Goal: Check status

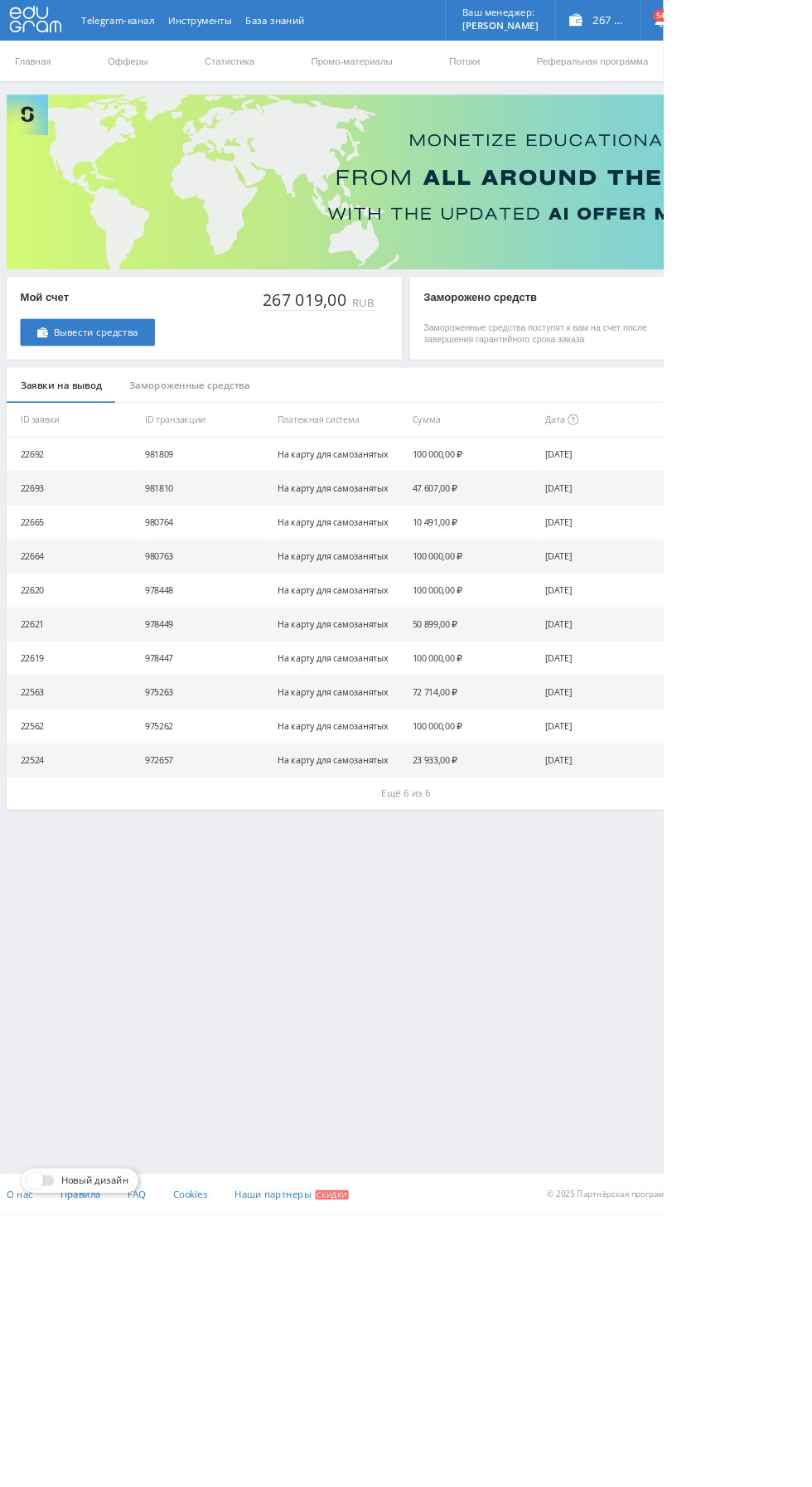
click at [288, 71] on link "Статистика" at bounding box center [281, 74] width 64 height 50
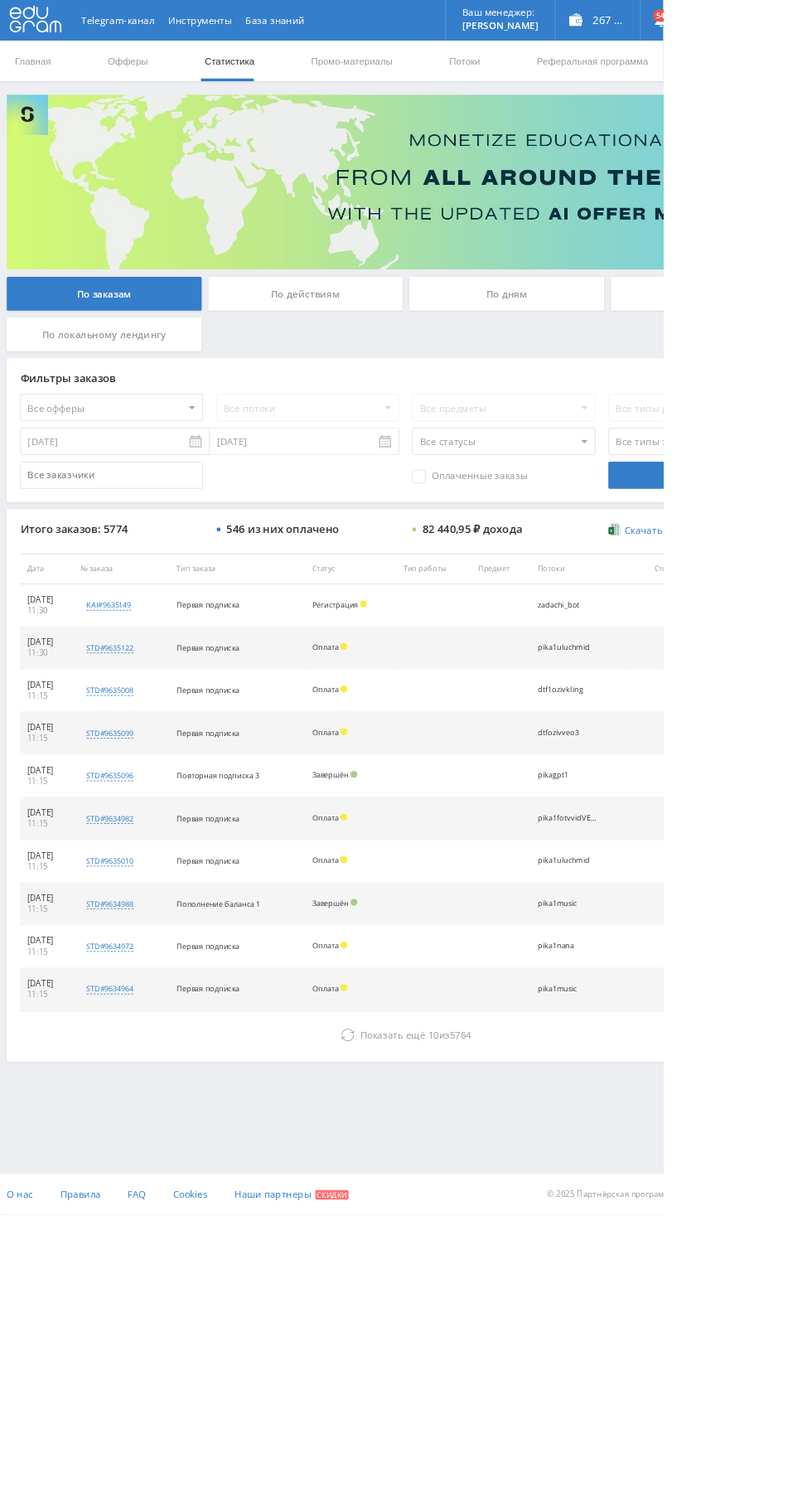
click at [360, 1259] on button "Показать ещё 10 из 5764" at bounding box center [496, 1267] width 944 height 34
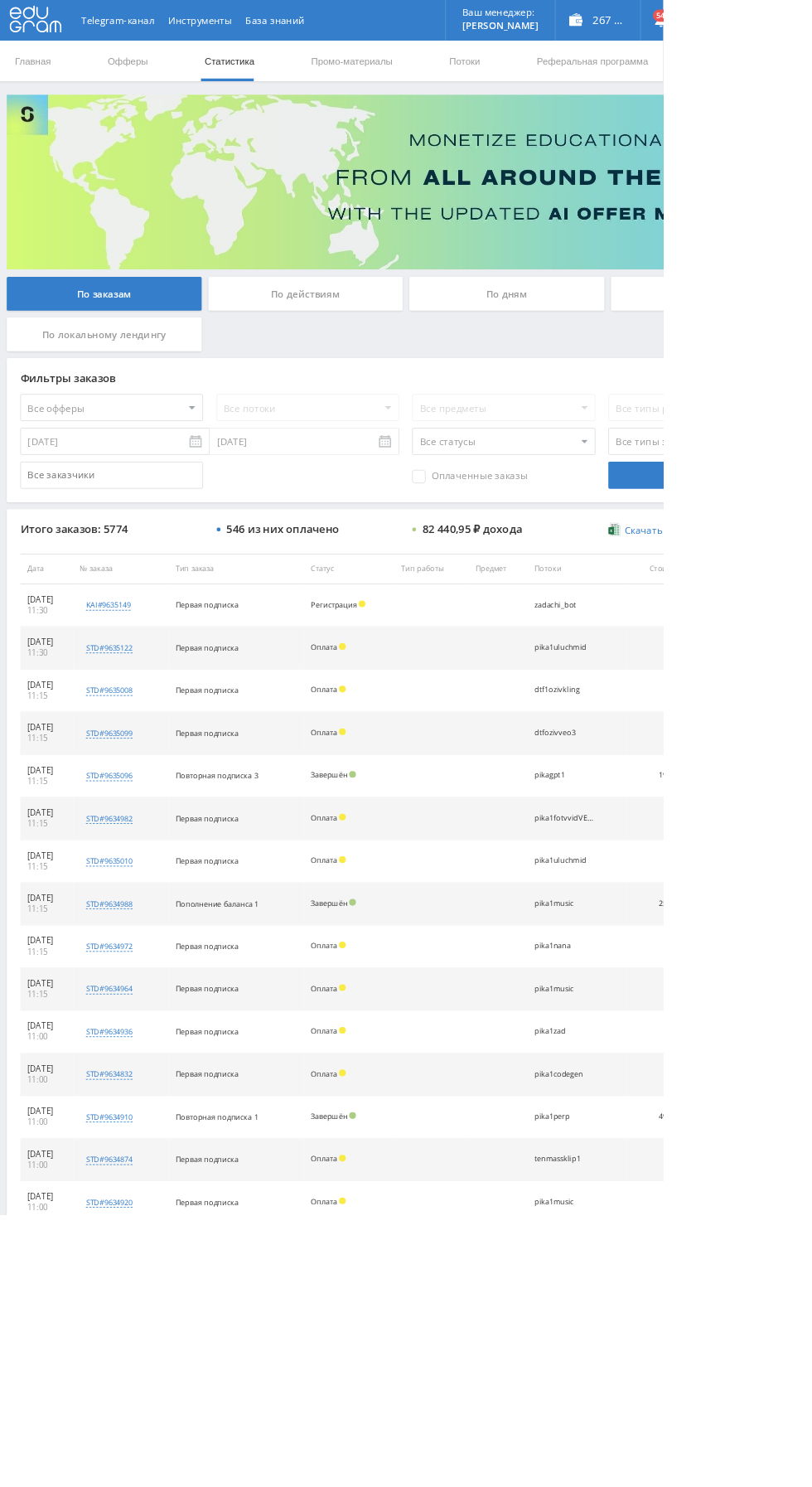
click at [552, 369] on div "По дням" at bounding box center [621, 360] width 239 height 42
click at [0, 0] on input "По дням" at bounding box center [0, 0] width 0 height 0
